Goal: Transaction & Acquisition: Purchase product/service

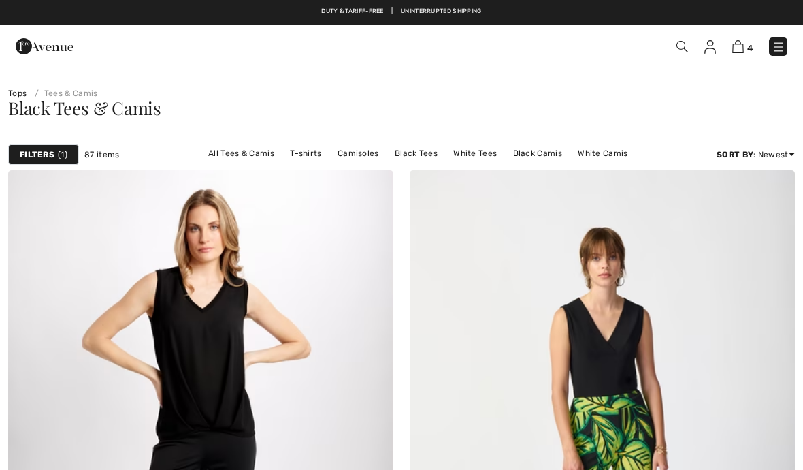
checkbox input "true"
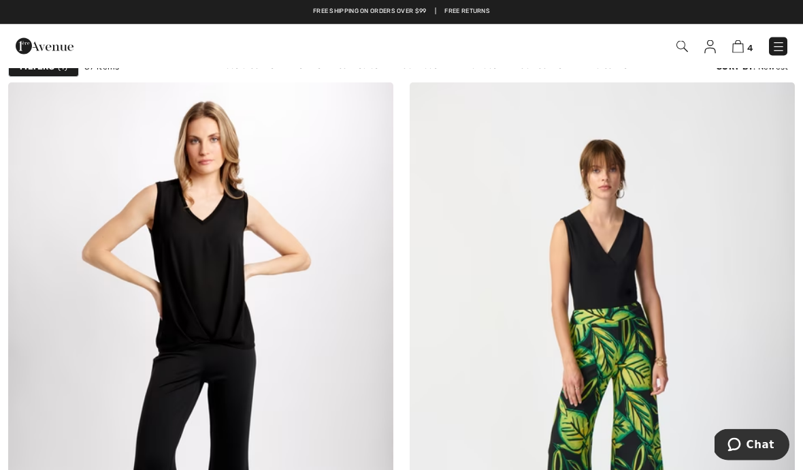
scroll to position [88, 0]
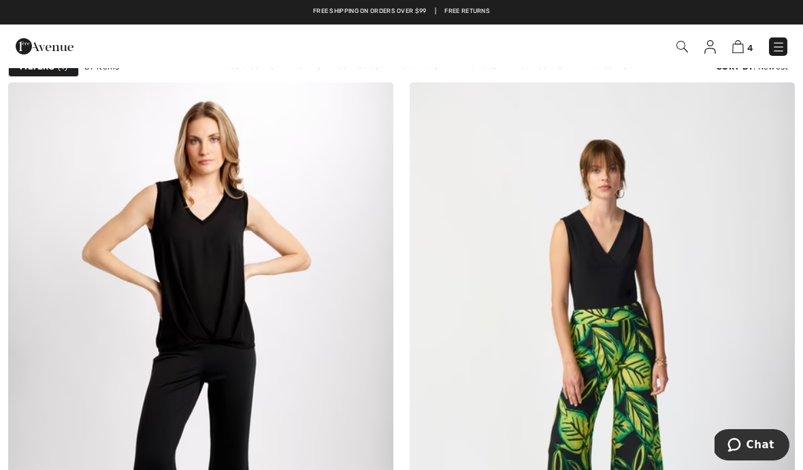
click at [778, 54] on img at bounding box center [779, 47] width 14 height 14
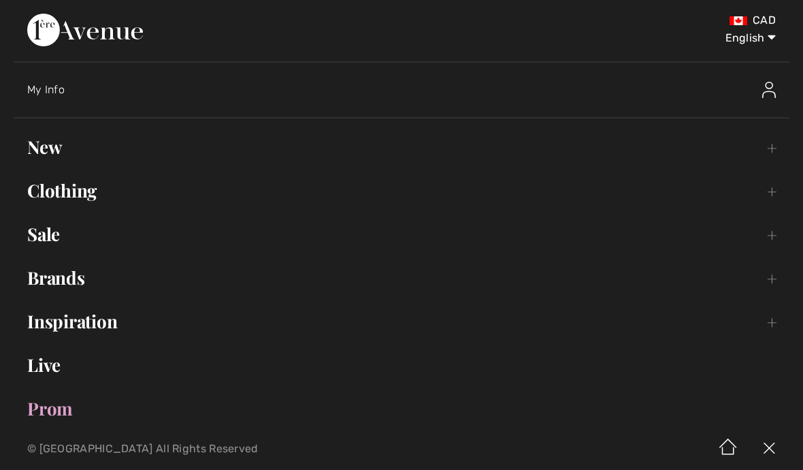
click at [58, 146] on link "New Toggle submenu" at bounding box center [402, 147] width 776 height 30
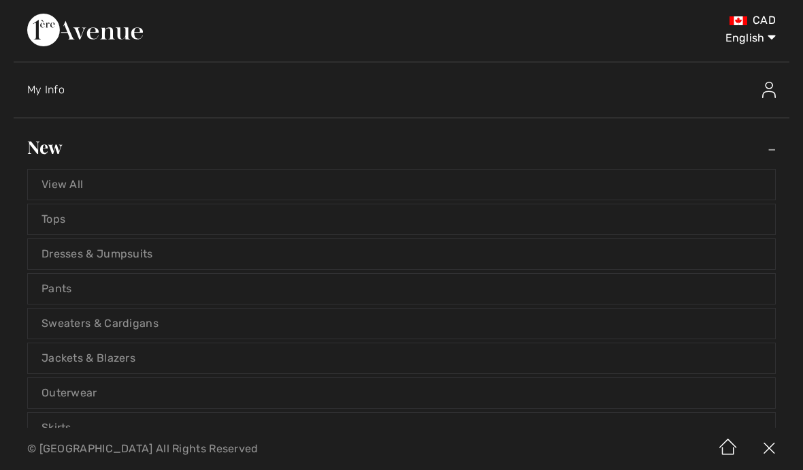
click at [74, 172] on link "View All" at bounding box center [402, 185] width 748 height 30
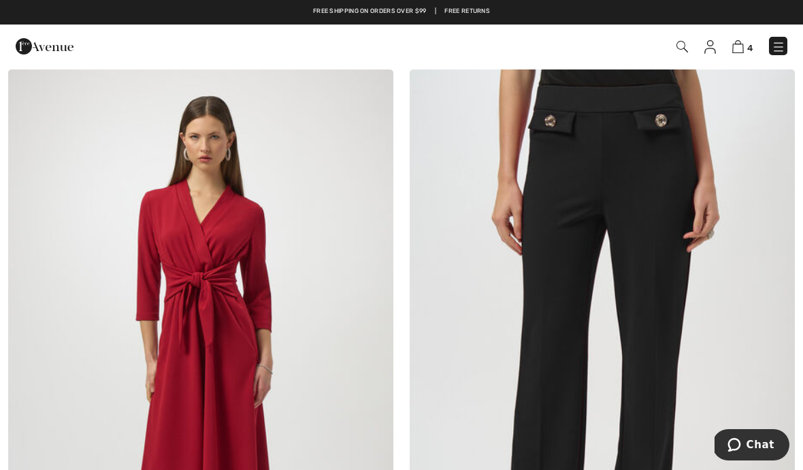
scroll to position [8702, 0]
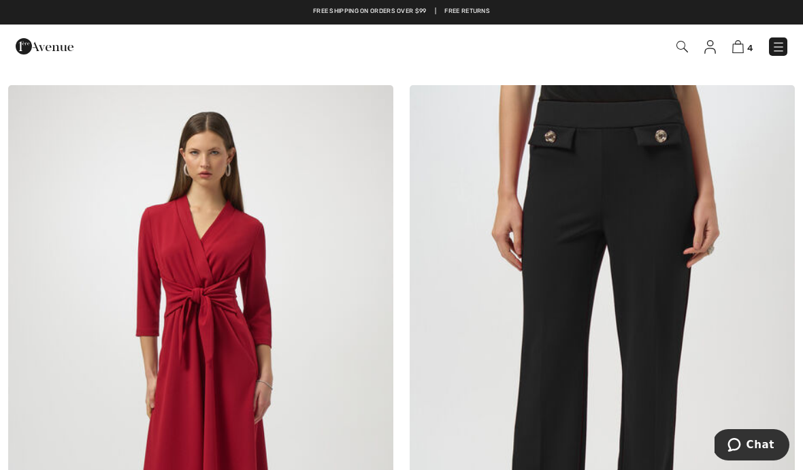
click at [679, 51] on img at bounding box center [683, 47] width 12 height 12
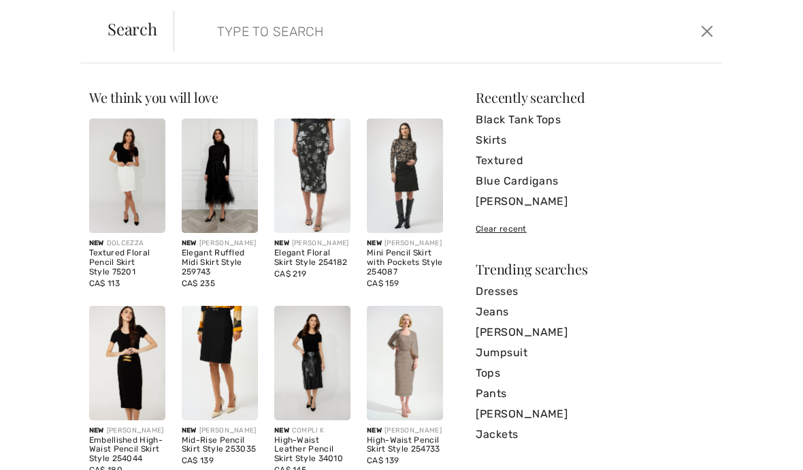
click at [437, 36] on input "search" at bounding box center [391, 31] width 368 height 41
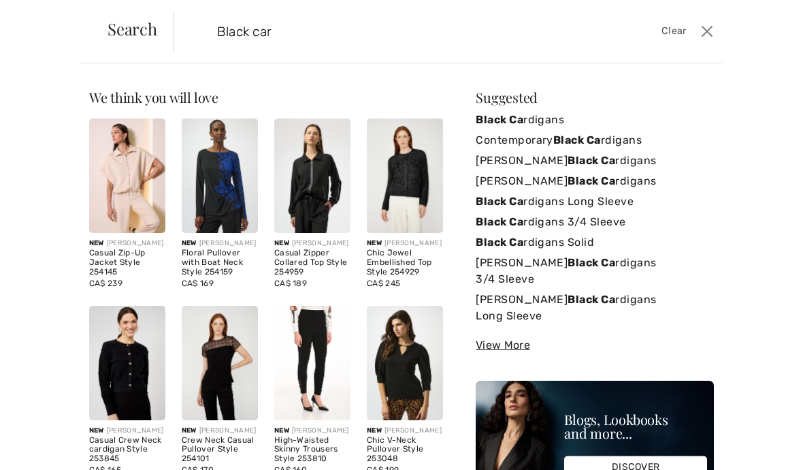
type input "Black card"
click at [547, 123] on link "Black Card igans" at bounding box center [595, 120] width 238 height 20
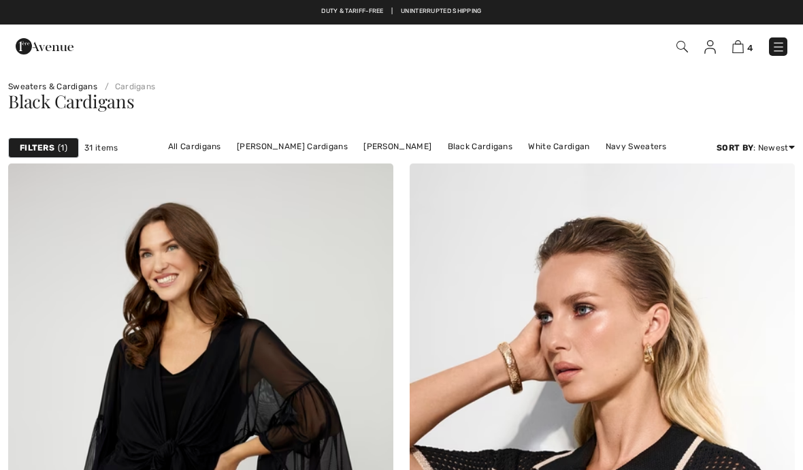
checkbox input "true"
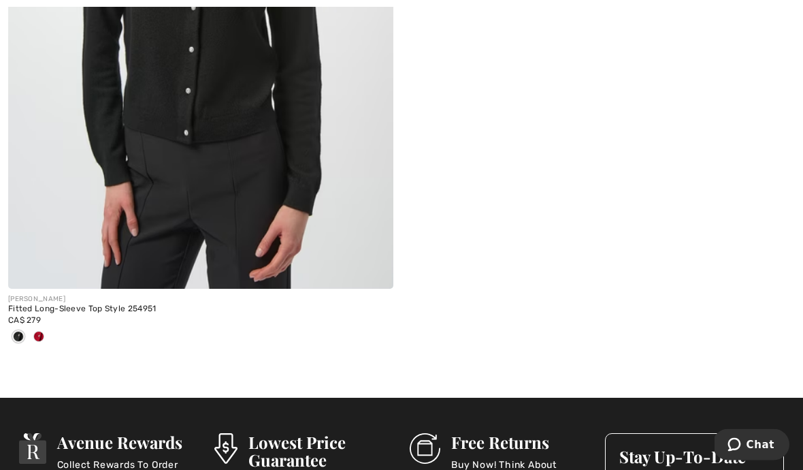
scroll to position [10455, 0]
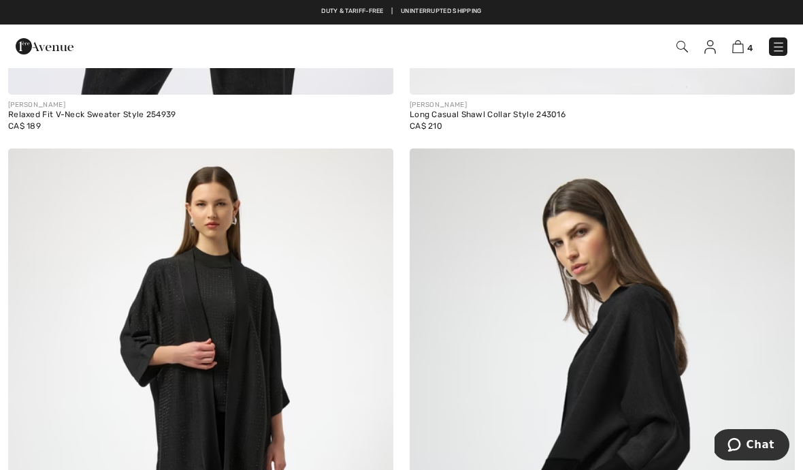
scroll to position [7277, 0]
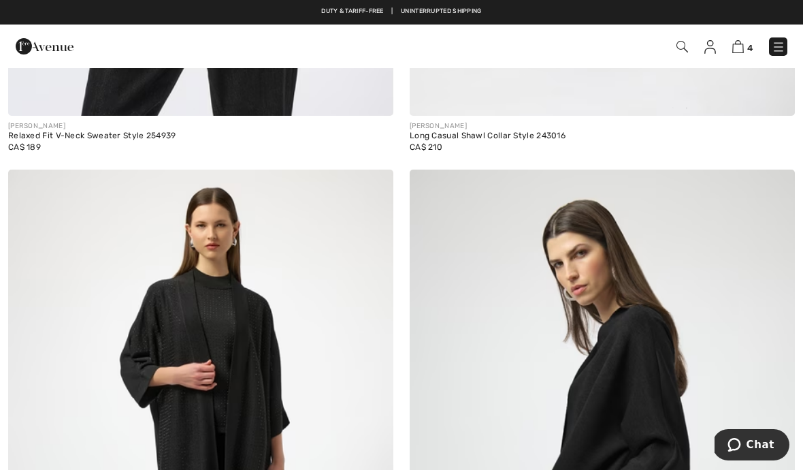
click at [684, 42] on img at bounding box center [683, 47] width 12 height 12
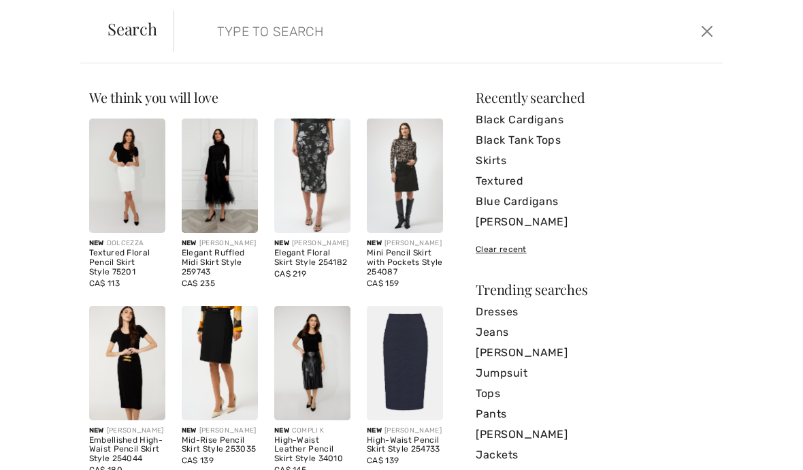
click at [207, 28] on input "search" at bounding box center [391, 31] width 368 height 41
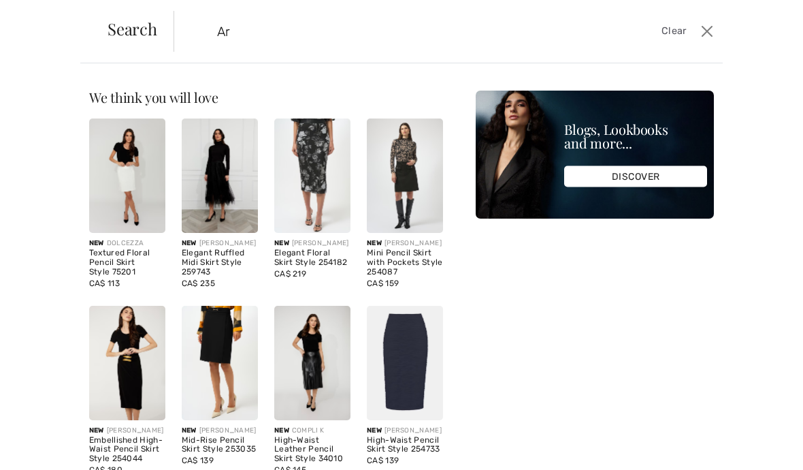
type input "A"
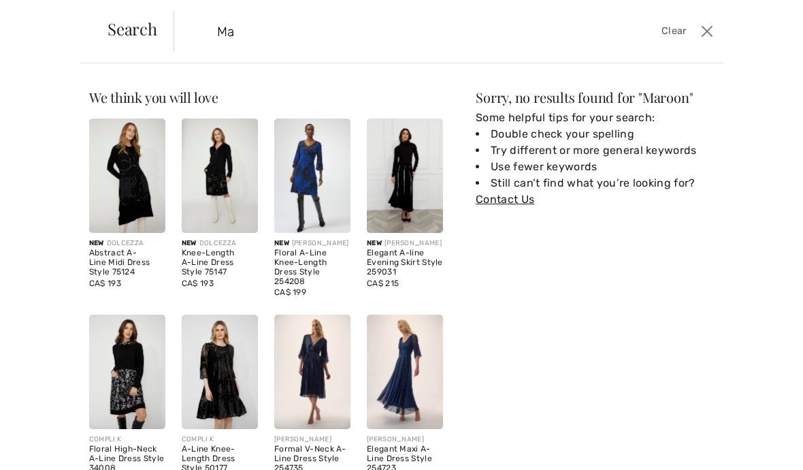
type input "M"
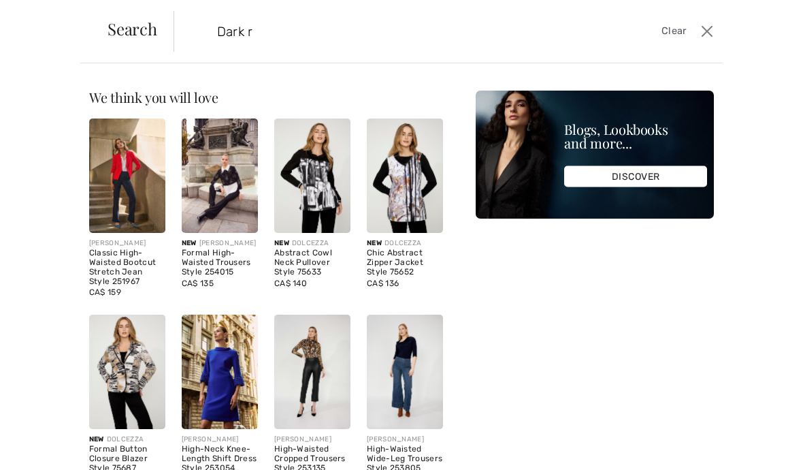
click at [7, 77] on div "We think you will love New DOLCEZZA Textured Floral Pencil Skirt Style 75201 CA…" at bounding box center [401, 266] width 803 height 406
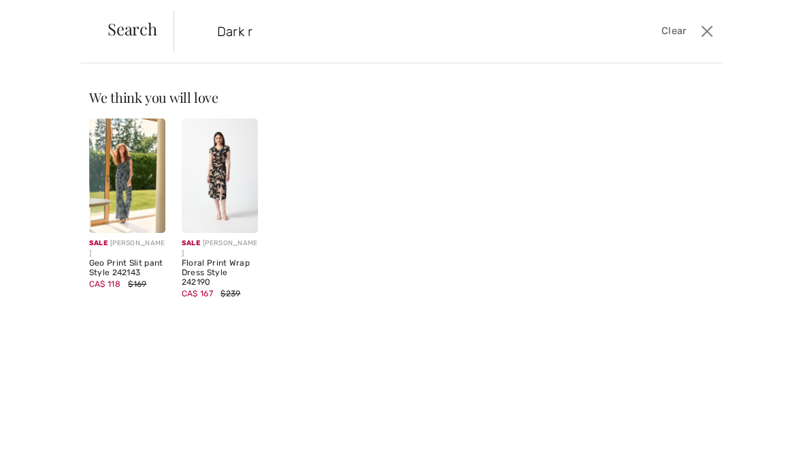
click at [263, 36] on input "Dark r" at bounding box center [391, 31] width 368 height 41
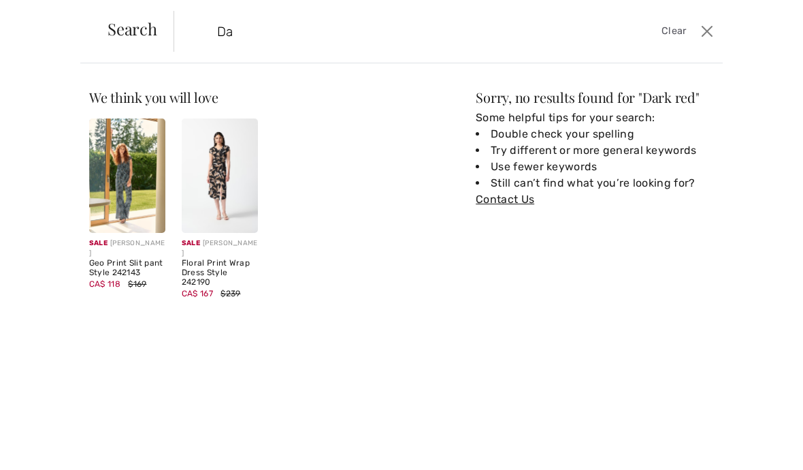
type input "D"
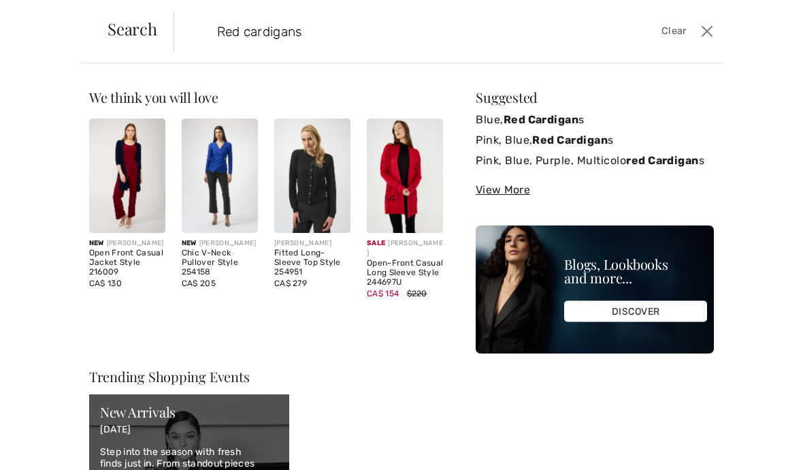
type input "Red cardigans"
click at [543, 113] on strong "Red Cardigans" at bounding box center [545, 119] width 82 height 13
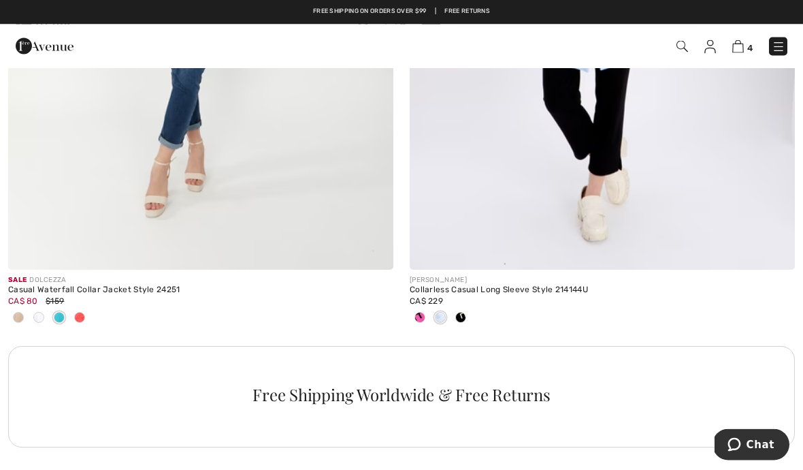
scroll to position [3696, 0]
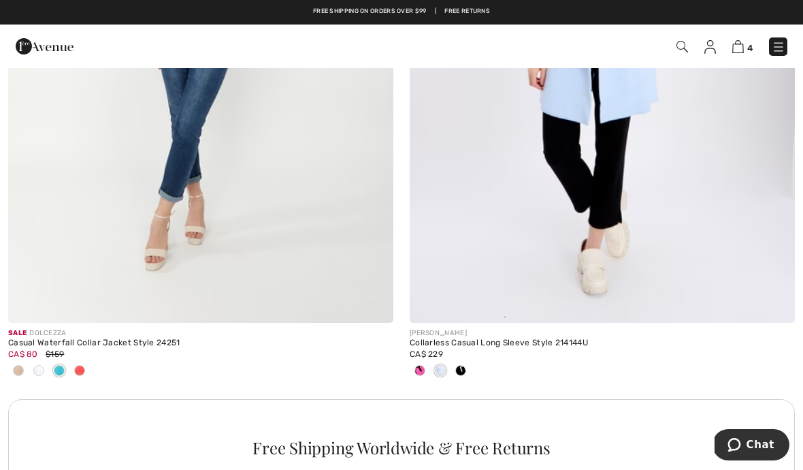
click at [682, 50] on img at bounding box center [683, 47] width 12 height 12
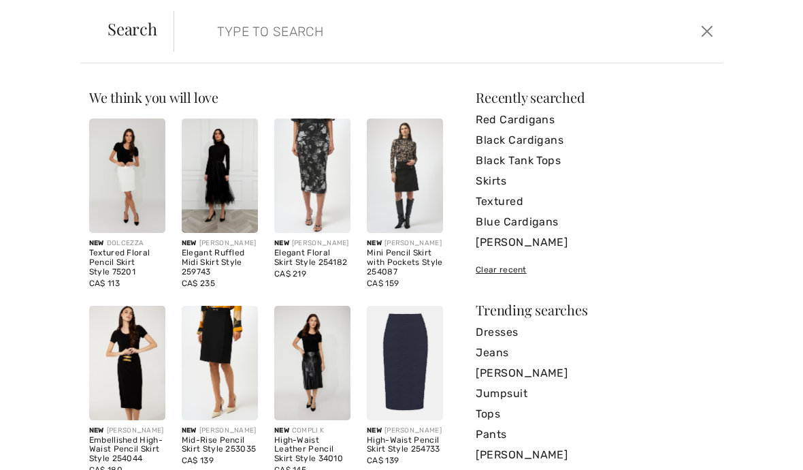
click at [423, 29] on input "search" at bounding box center [391, 31] width 368 height 41
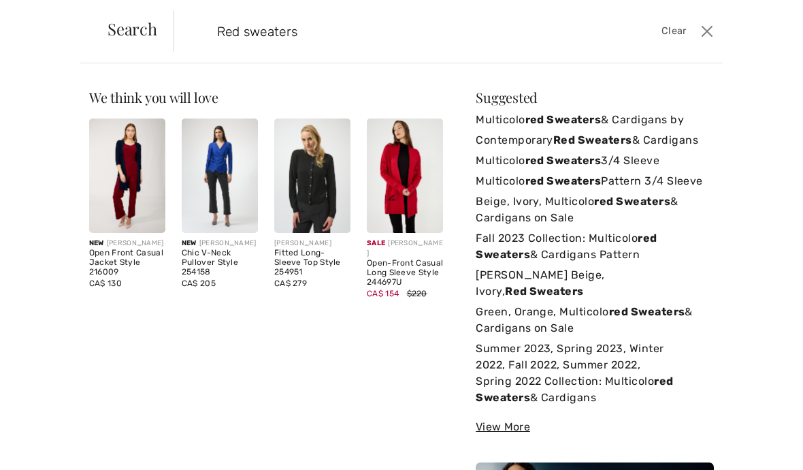
type input "Red sweaters"
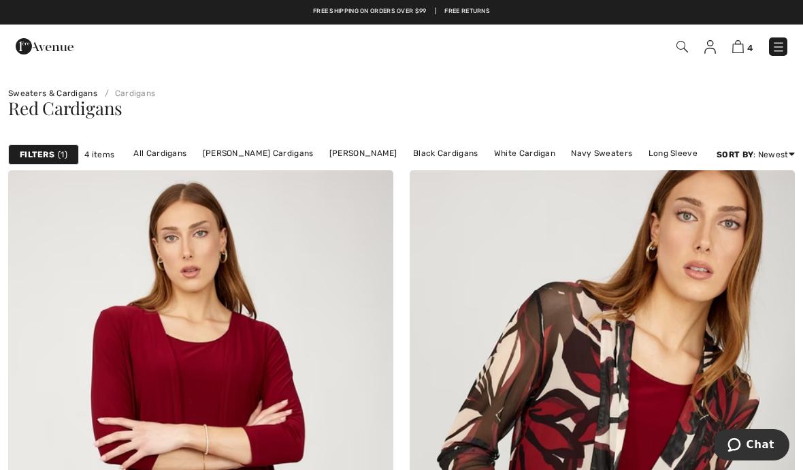
click at [684, 37] on span "4" at bounding box center [567, 46] width 442 height 18
click at [677, 51] on img at bounding box center [683, 47] width 12 height 12
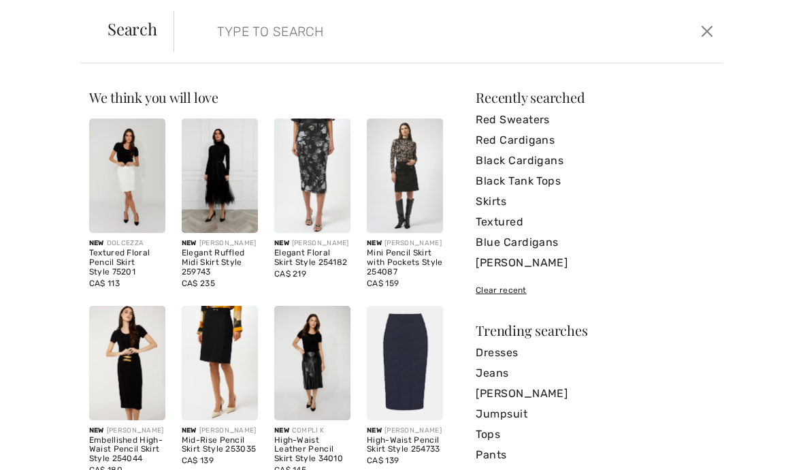
click at [421, 38] on input "search" at bounding box center [391, 31] width 368 height 41
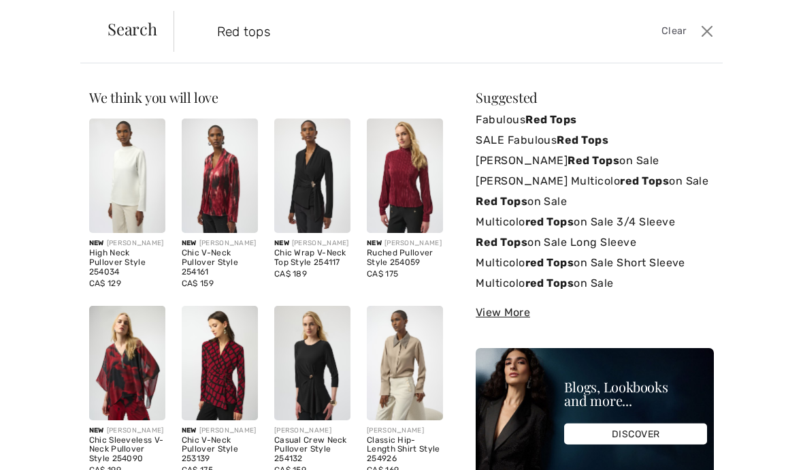
type input "Red tops"
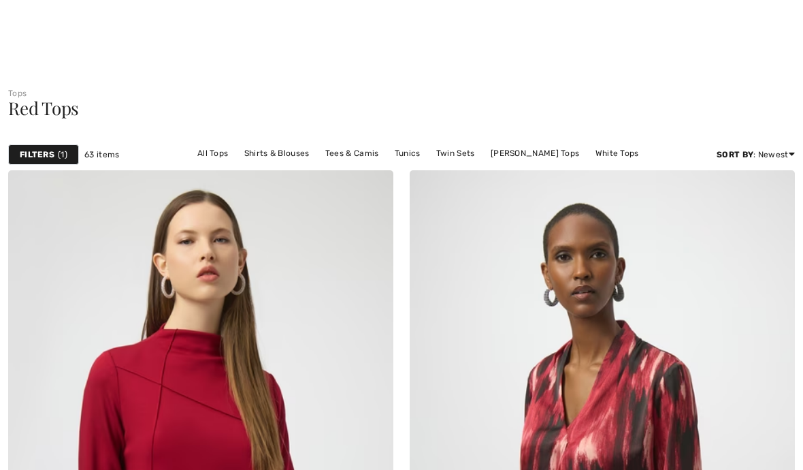
checkbox input "true"
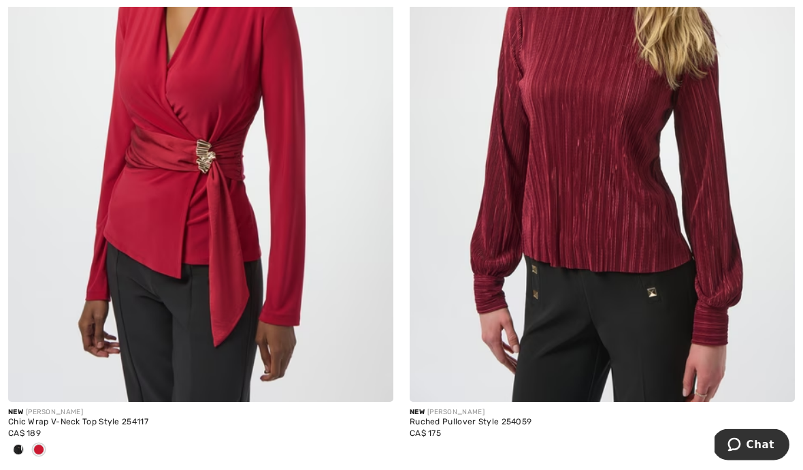
scroll to position [1001, 0]
click at [159, 203] on img at bounding box center [200, 113] width 385 height 578
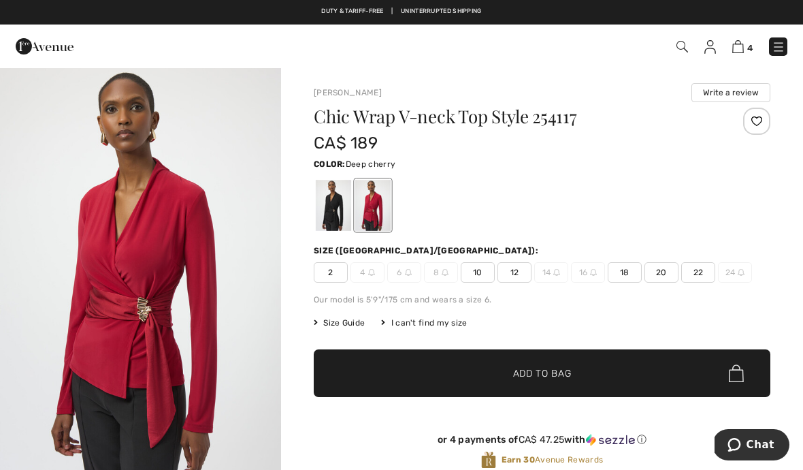
click at [523, 270] on span "12" at bounding box center [515, 272] width 34 height 20
click at [647, 364] on span "✔ Added to Bag Add to Bag" at bounding box center [542, 373] width 457 height 48
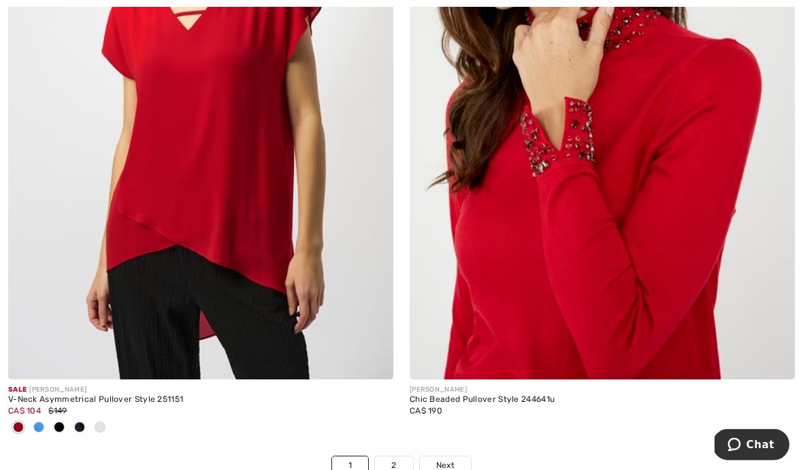
scroll to position [11713, 0]
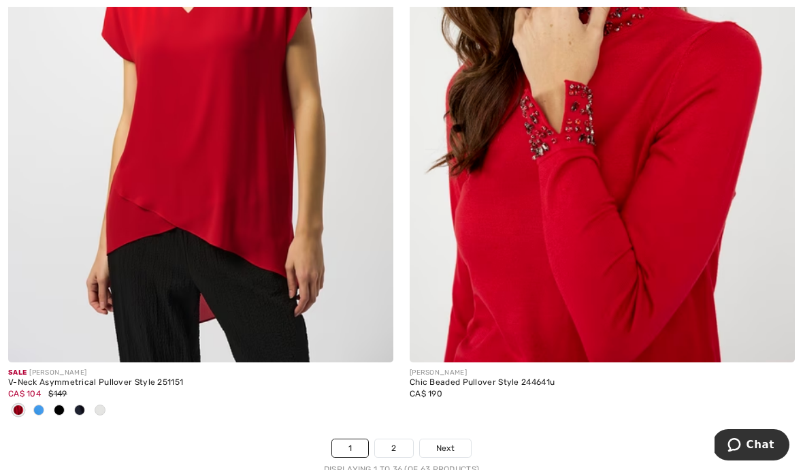
click at [388, 439] on link "2" at bounding box center [393, 448] width 37 height 18
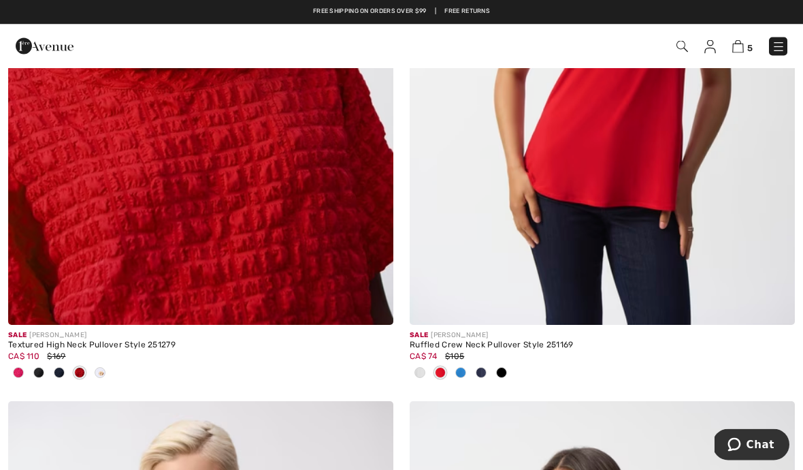
scroll to position [968, 0]
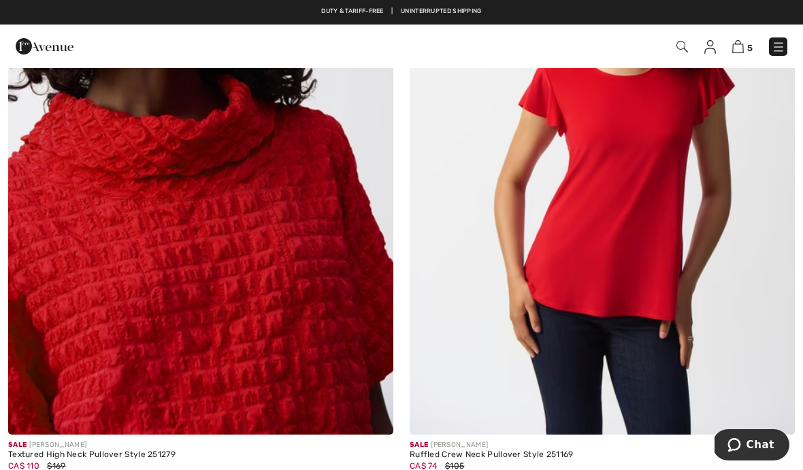
click at [743, 44] on img at bounding box center [739, 46] width 12 height 13
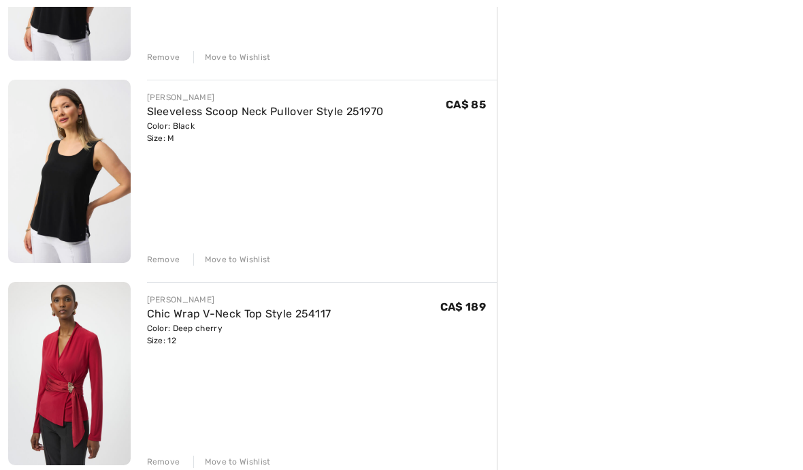
scroll to position [711, 0]
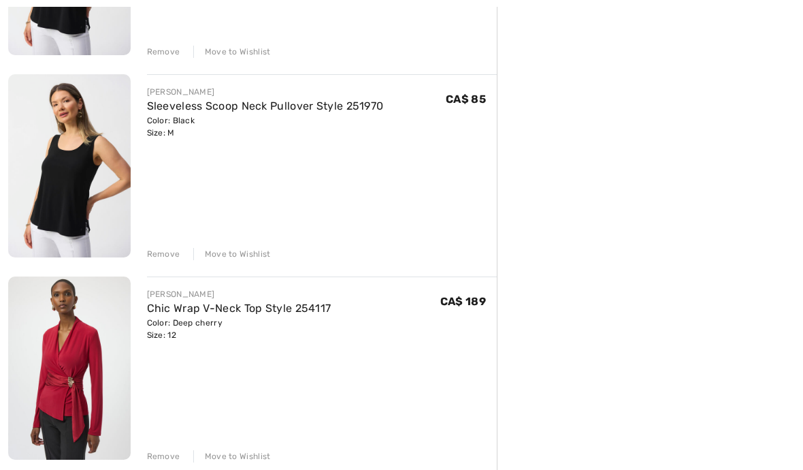
click at [76, 334] on img at bounding box center [69, 367] width 123 height 183
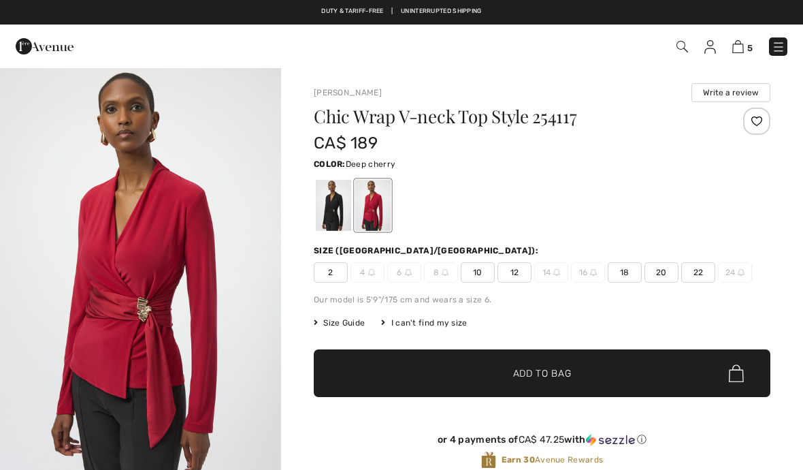
checkbox input "true"
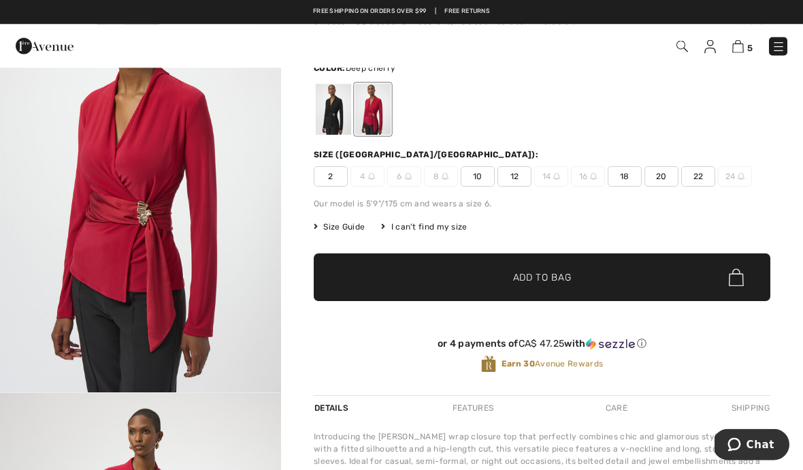
scroll to position [86, 0]
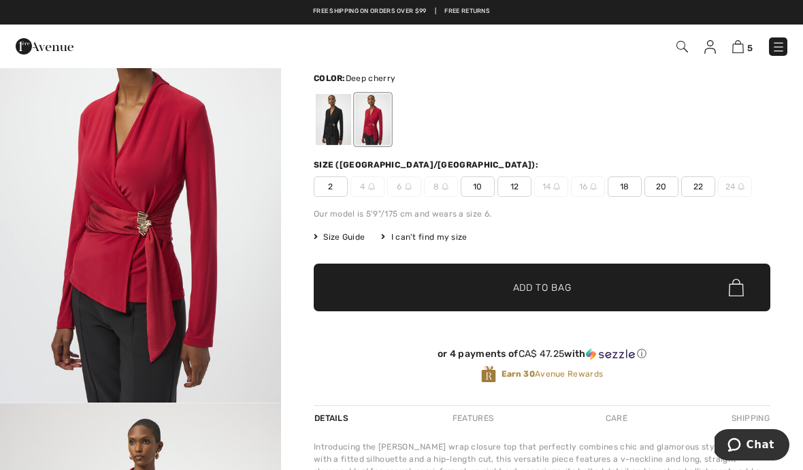
click at [133, 186] on img "1 / 5" at bounding box center [140, 191] width 281 height 421
